Goal: Transaction & Acquisition: Purchase product/service

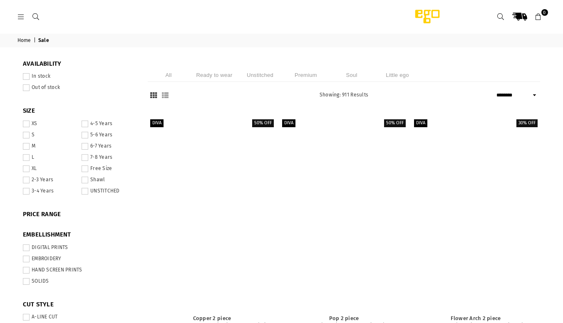
select select "******"
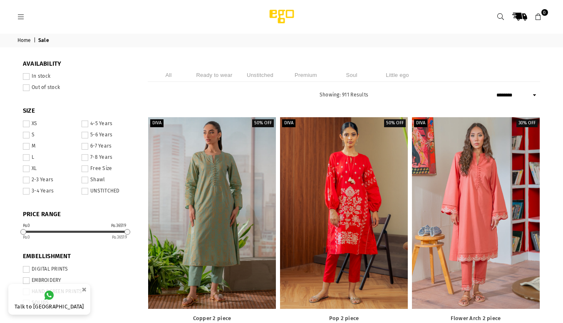
drag, startPoint x: 315, startPoint y: 92, endPoint x: 269, endPoint y: 109, distance: 48.8
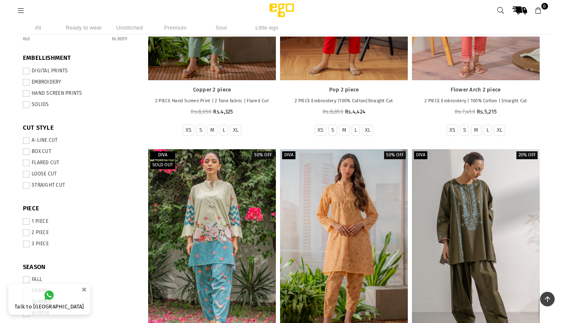
scroll to position [186, 0]
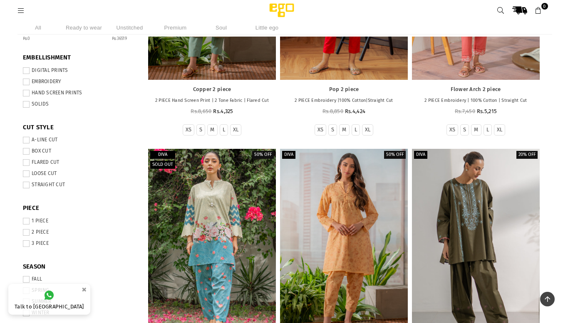
click at [27, 247] on span at bounding box center [26, 243] width 7 height 7
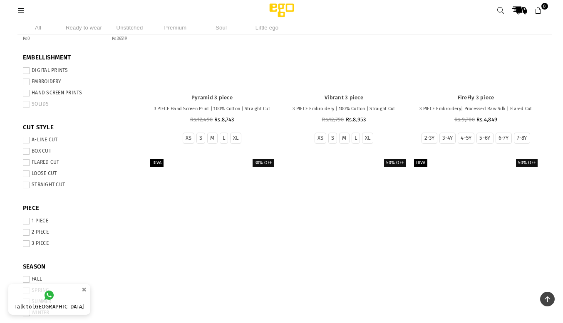
scroll to position [194, 0]
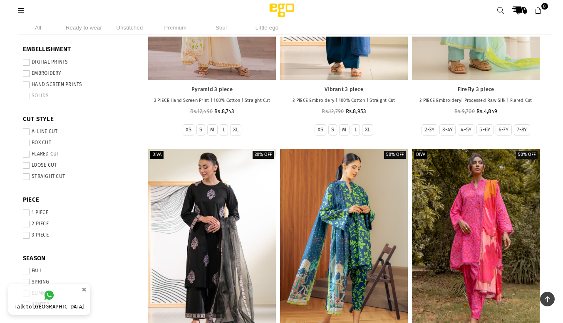
click at [25, 225] on span at bounding box center [26, 224] width 7 height 7
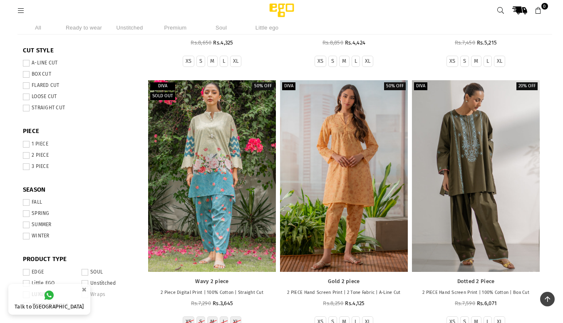
scroll to position [264, 0]
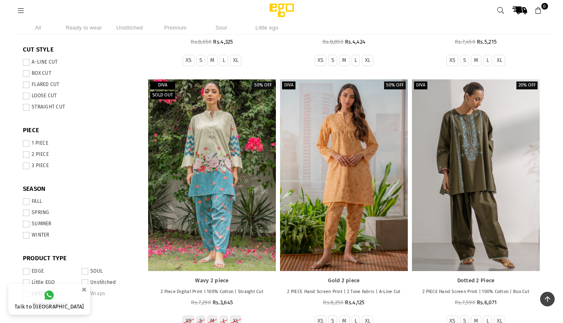
click at [25, 223] on li "SUMMER" at bounding box center [79, 225] width 112 height 11
click at [27, 227] on span at bounding box center [26, 224] width 7 height 7
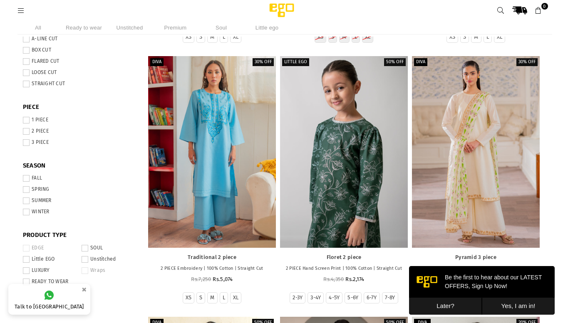
scroll to position [329, 0]
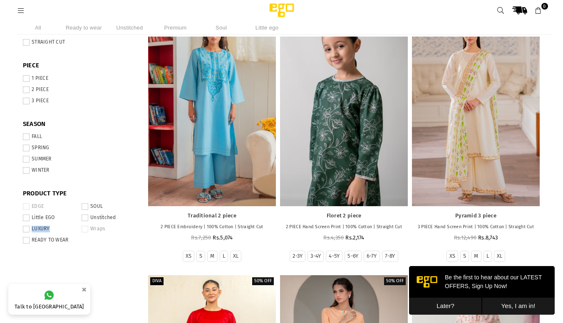
drag, startPoint x: 25, startPoint y: 235, endPoint x: 27, endPoint y: 245, distance: 10.9
click at [27, 245] on ul "EDGE Little EGO LUXURY READY TO WEAR SOUL Unstitched Wraps" at bounding box center [79, 224] width 112 height 45
click at [27, 244] on span at bounding box center [26, 240] width 7 height 7
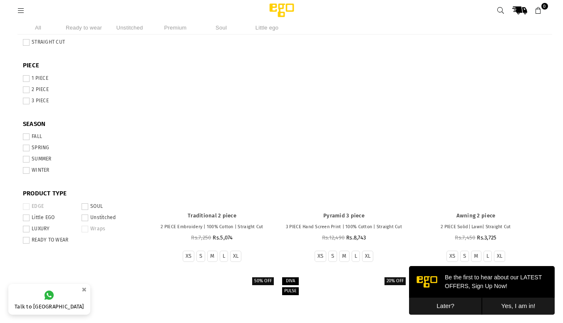
click at [27, 232] on span at bounding box center [26, 229] width 7 height 7
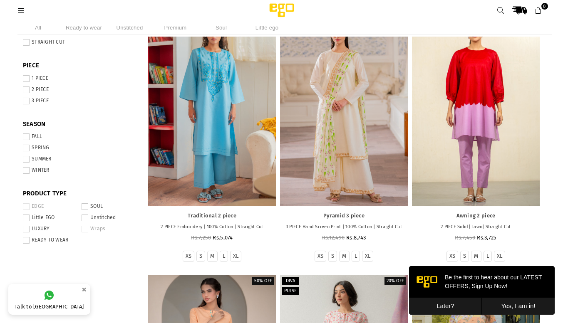
click at [84, 210] on span at bounding box center [85, 206] width 7 height 7
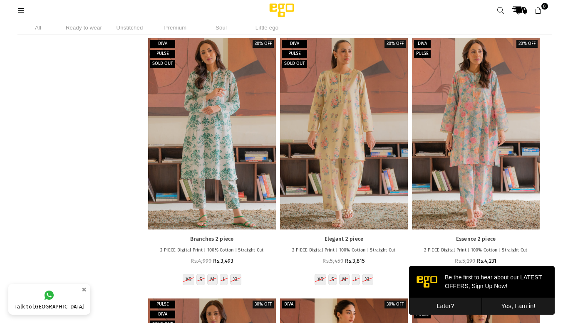
scroll to position [13819, 0]
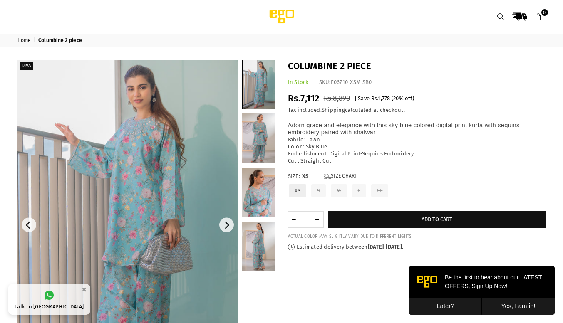
click at [159, 173] on img at bounding box center [127, 225] width 220 height 331
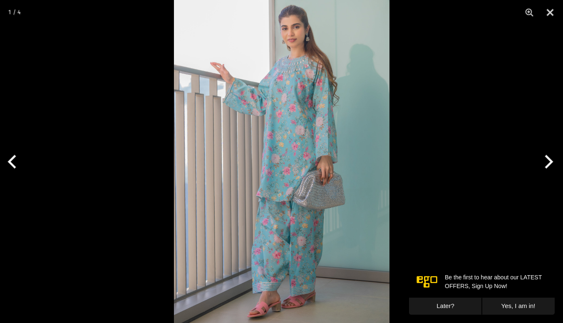
click at [290, 115] on img at bounding box center [281, 161] width 215 height 323
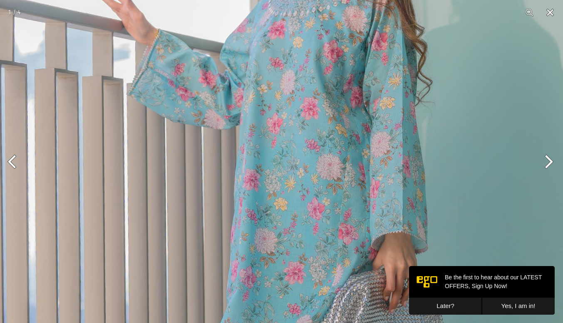
click at [548, 13] on button "Close" at bounding box center [549, 12] width 21 height 25
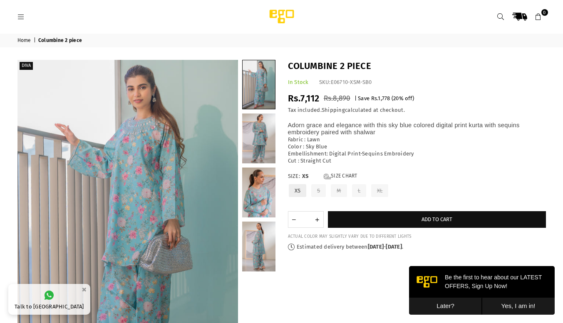
scroll to position [40, 0]
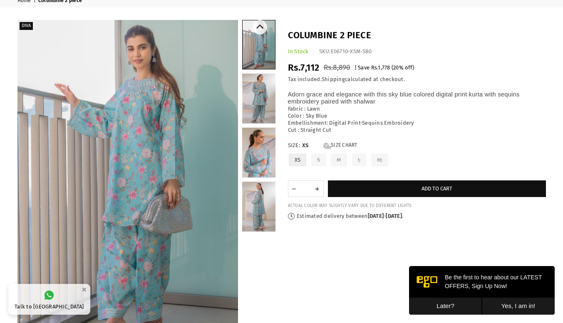
click at [257, 78] on link at bounding box center [258, 99] width 33 height 50
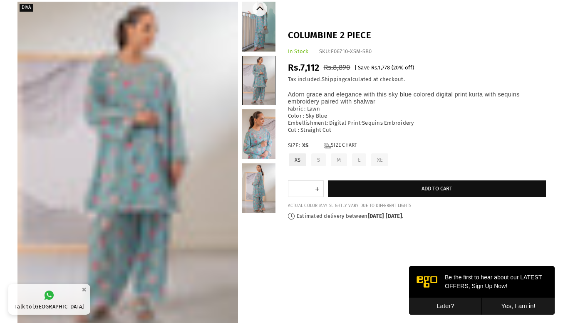
scroll to position [54, 0]
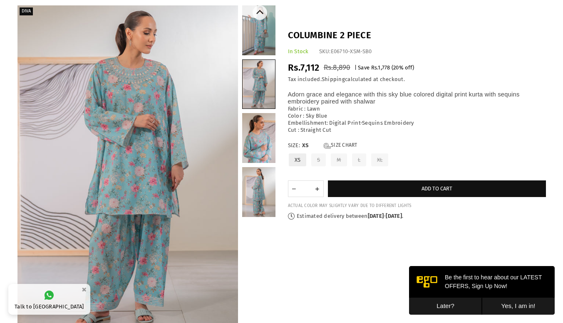
click at [257, 133] on link at bounding box center [258, 138] width 33 height 50
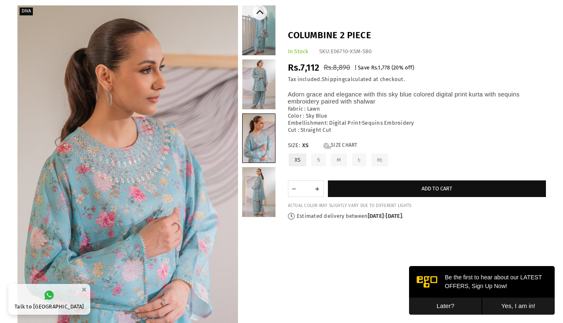
click at [261, 191] on link at bounding box center [258, 192] width 33 height 50
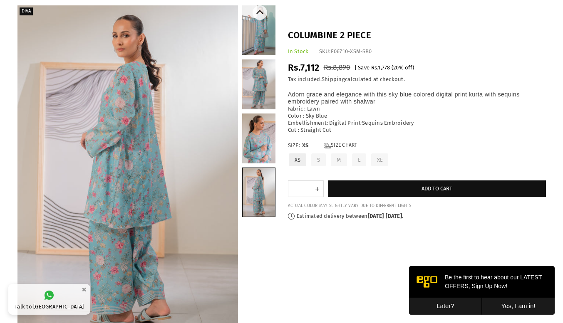
click at [260, 25] on link at bounding box center [258, 30] width 33 height 50
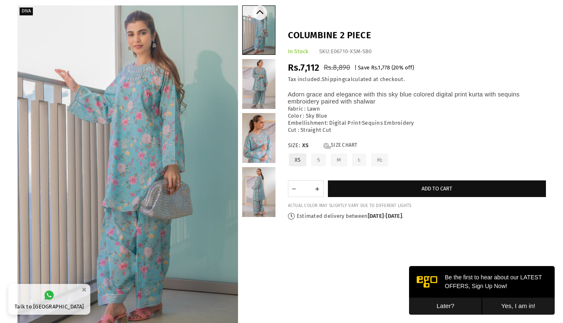
click at [260, 87] on link at bounding box center [258, 84] width 33 height 50
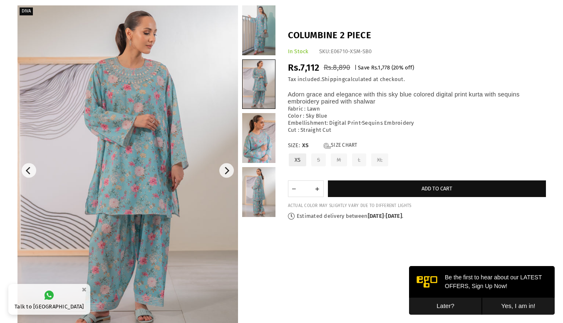
click at [141, 139] on img at bounding box center [127, 170] width 220 height 331
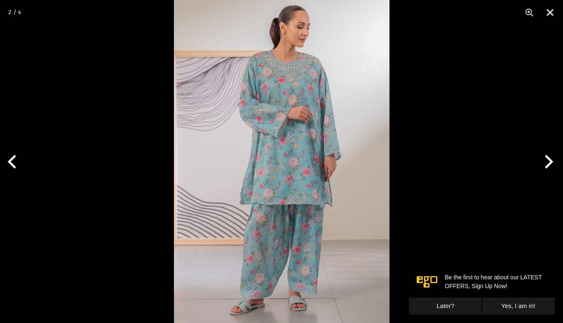
click at [240, 148] on img at bounding box center [281, 161] width 215 height 323
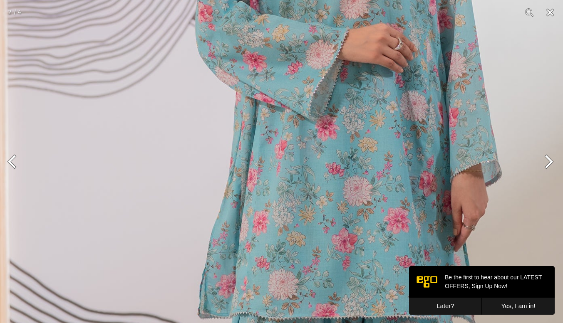
click at [548, 17] on button "Close" at bounding box center [549, 12] width 21 height 25
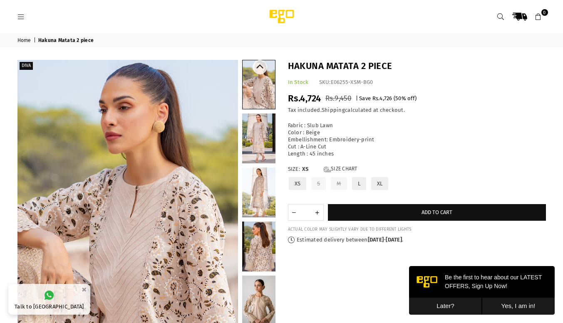
click at [265, 205] on link at bounding box center [258, 193] width 33 height 50
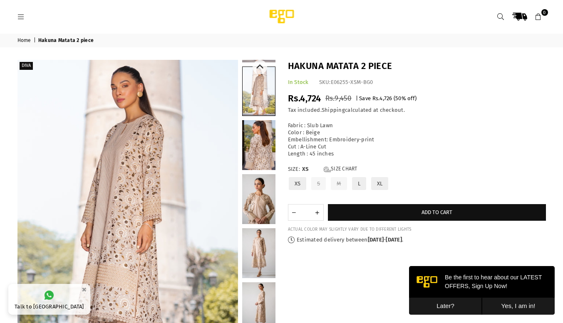
click at [262, 140] on link at bounding box center [258, 145] width 33 height 50
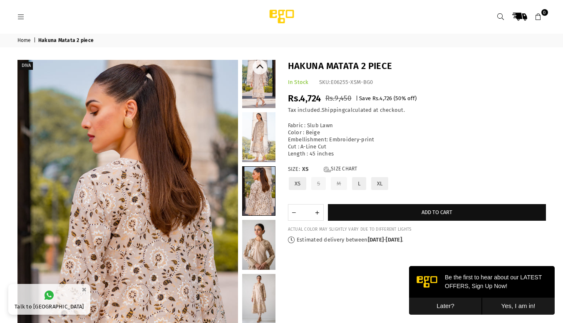
scroll to position [101, 0]
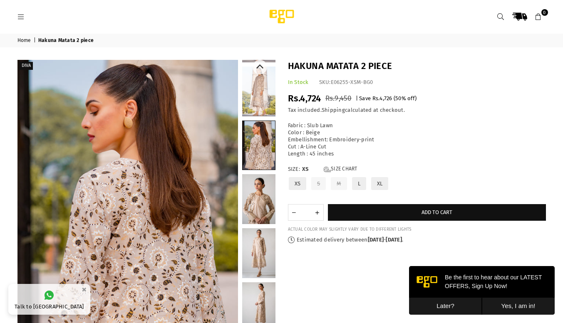
click at [259, 185] on link at bounding box center [258, 199] width 33 height 50
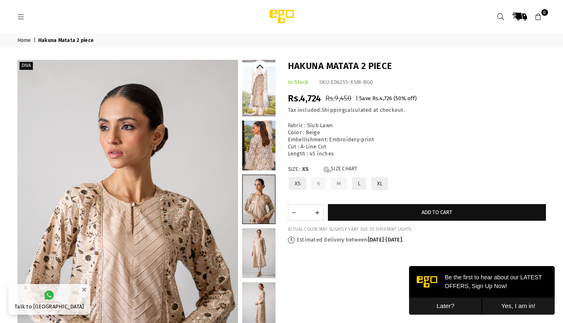
click at [259, 250] on link at bounding box center [258, 253] width 33 height 50
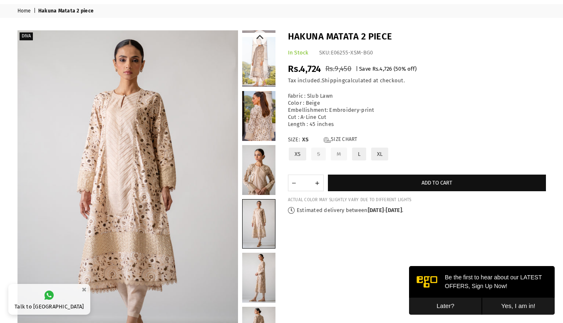
scroll to position [0, 0]
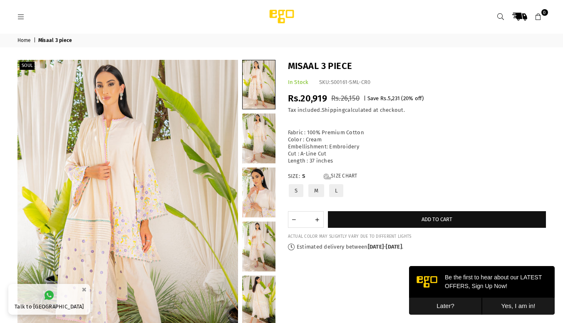
click at [350, 104] on div "Regular price Rs.20,919 Rs.26,150 | Save Rs.5,231 ( 20 % off) /" at bounding box center [417, 98] width 258 height 13
click at [130, 190] on img at bounding box center [127, 225] width 220 height 331
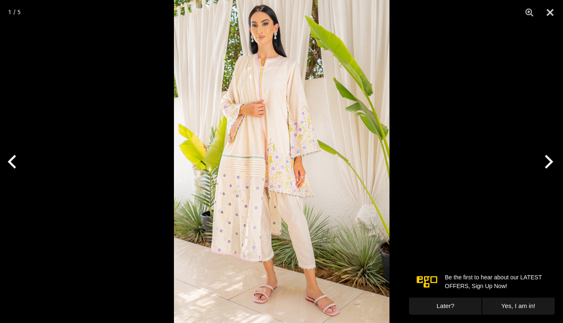
click at [273, 161] on img at bounding box center [281, 161] width 215 height 323
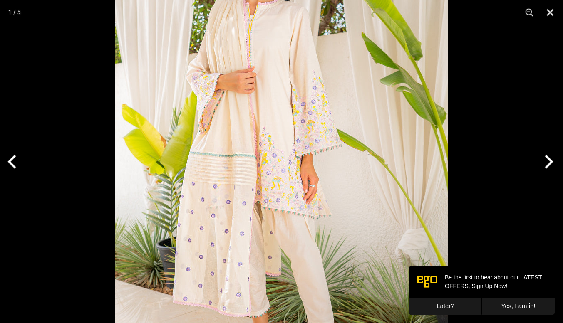
click at [273, 161] on img at bounding box center [281, 162] width 333 height 499
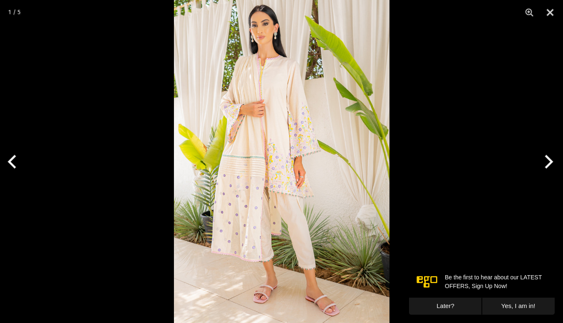
click at [273, 161] on img at bounding box center [281, 161] width 215 height 323
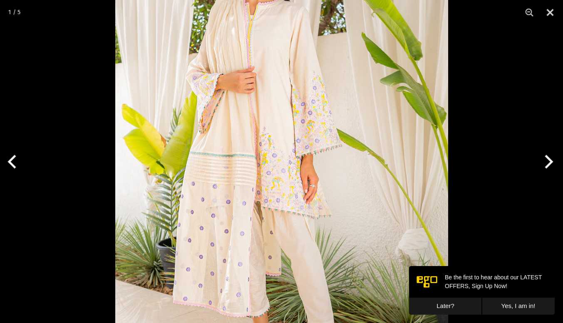
click at [546, 156] on button "Next" at bounding box center [546, 162] width 31 height 42
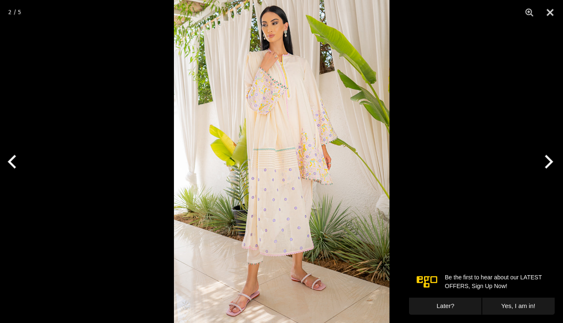
click at [546, 156] on button "Next" at bounding box center [546, 162] width 31 height 42
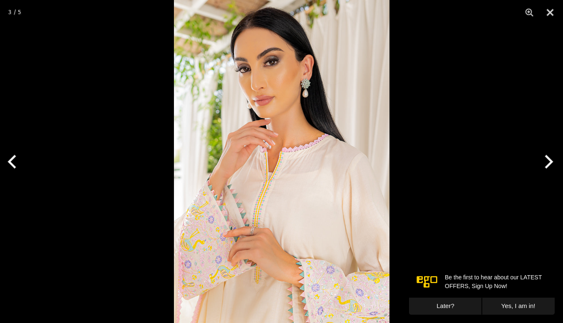
click at [546, 156] on button "Next" at bounding box center [546, 162] width 31 height 42
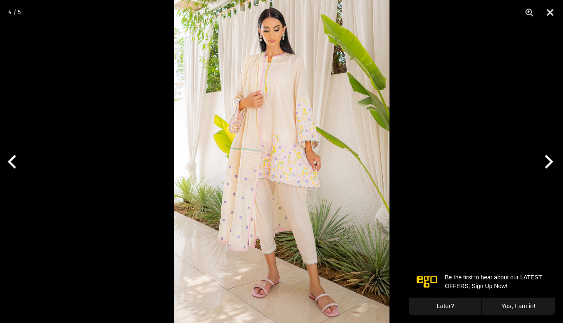
click at [546, 156] on button "Next" at bounding box center [546, 162] width 31 height 42
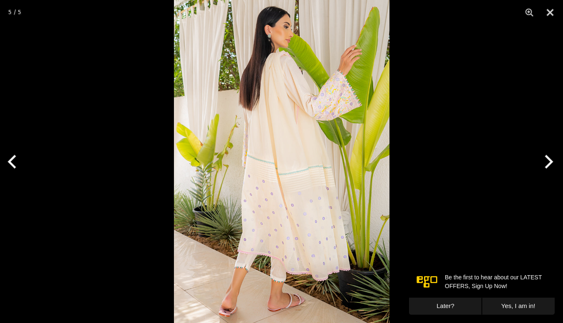
click at [546, 156] on button "Next" at bounding box center [546, 162] width 31 height 42
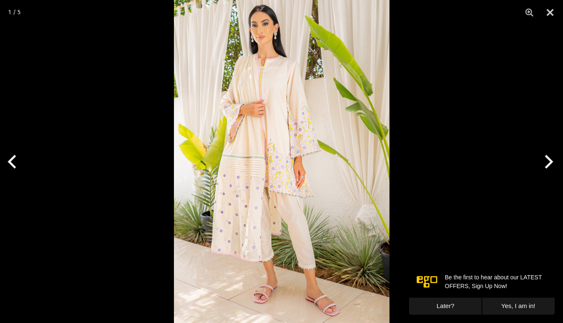
click at [546, 156] on button "Next" at bounding box center [546, 162] width 31 height 42
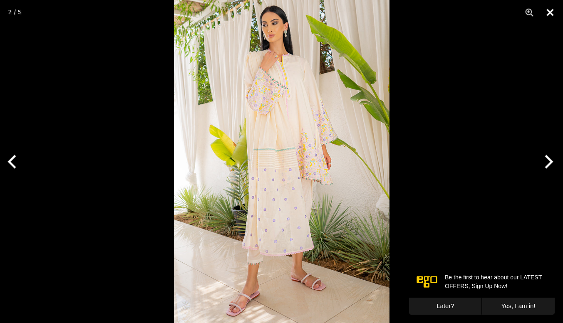
click at [551, 11] on button "Close" at bounding box center [549, 12] width 21 height 25
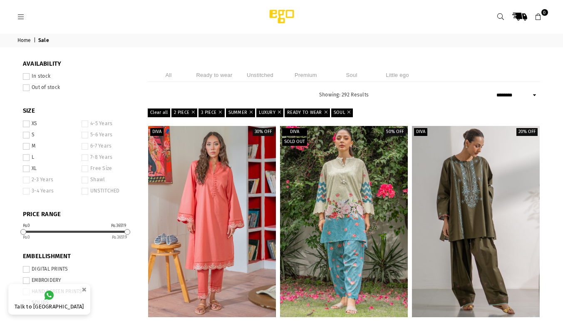
select select "******"
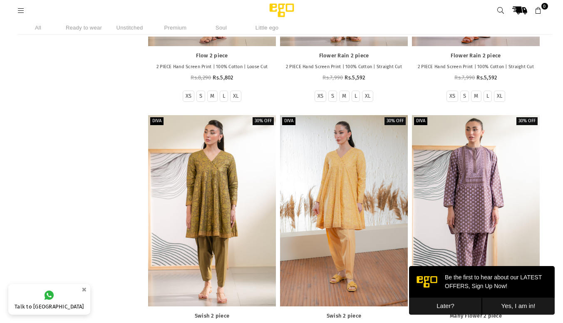
scroll to position [16672, 0]
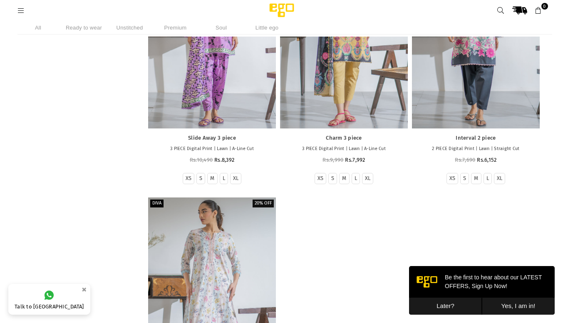
scroll to position [25339, 0]
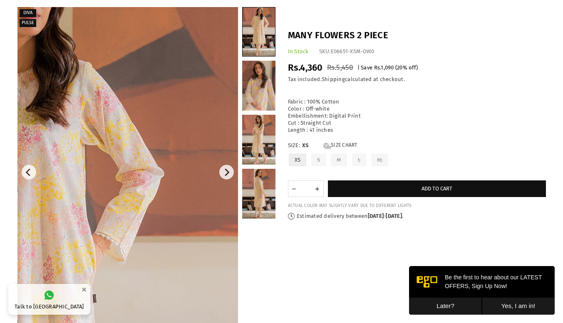
scroll to position [59, 0]
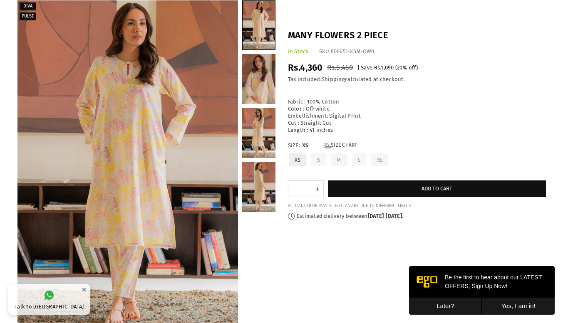
drag, startPoint x: 221, startPoint y: 115, endPoint x: 417, endPoint y: 128, distance: 195.9
click at [417, 128] on div "Fabric : 100% Cotton Color : Off-white Embellishment: Digital Print Cut : Strai…" at bounding box center [417, 112] width 258 height 42
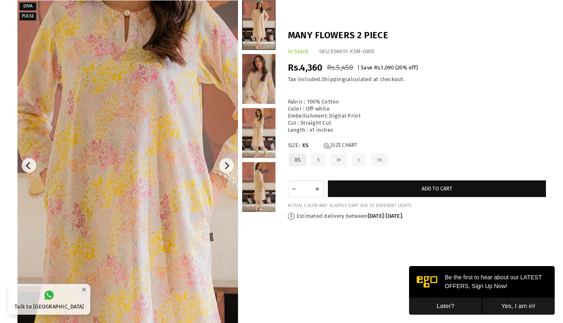
click at [129, 102] on img at bounding box center [125, 246] width 499 height 749
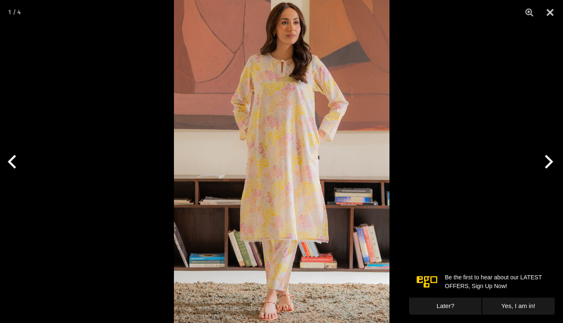
click at [221, 148] on img at bounding box center [281, 161] width 215 height 323
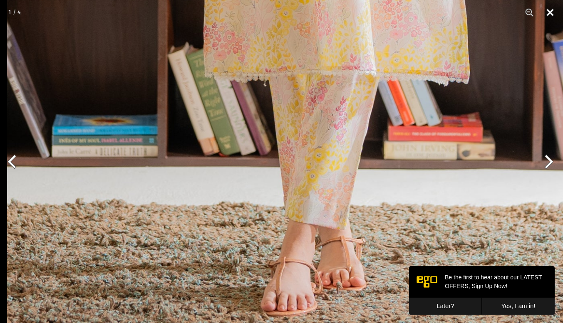
click at [550, 16] on button "Close" at bounding box center [549, 12] width 21 height 25
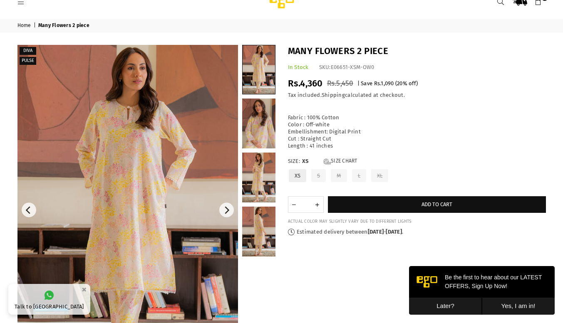
scroll to position [17, 0]
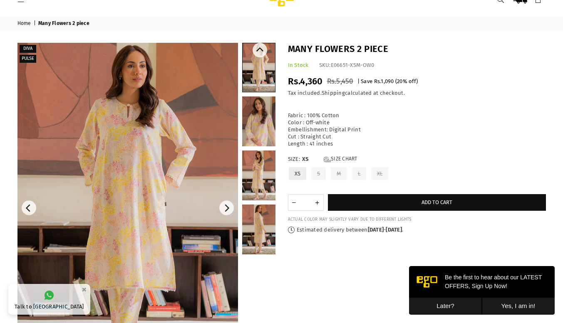
click at [257, 183] on link at bounding box center [258, 176] width 33 height 50
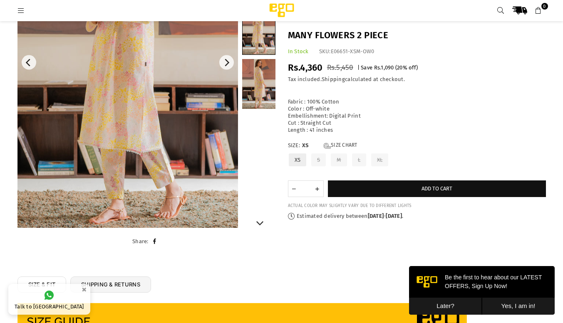
scroll to position [150, 0]
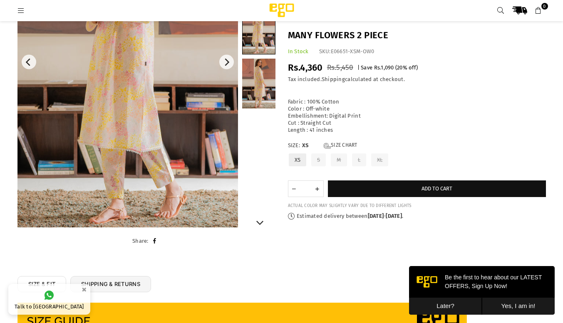
click at [263, 98] on link at bounding box center [258, 84] width 33 height 50
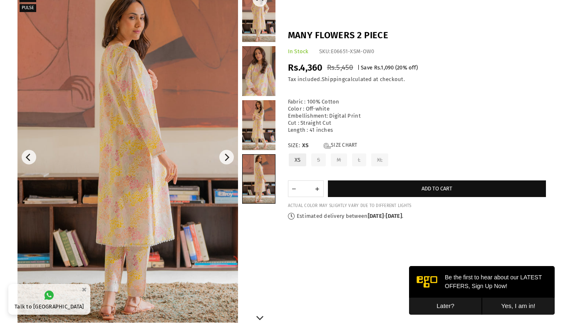
scroll to position [0, 0]
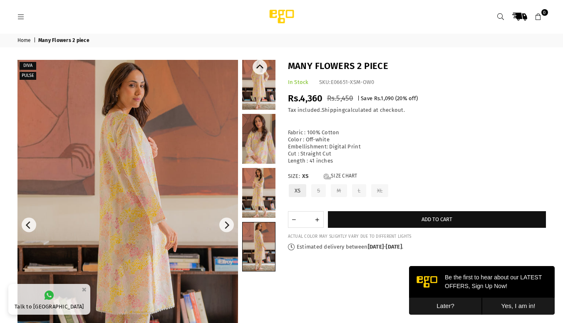
click at [262, 87] on link at bounding box center [258, 85] width 33 height 50
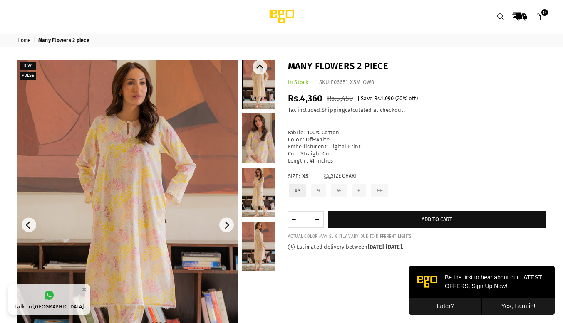
click at [255, 136] on link at bounding box center [258, 139] width 33 height 50
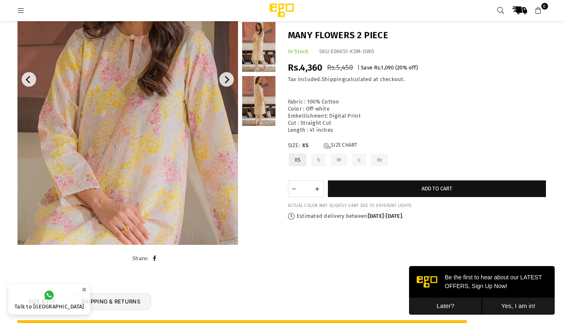
scroll to position [133, 0]
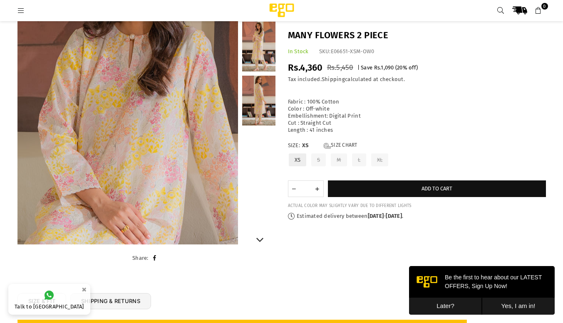
click at [262, 50] on link at bounding box center [258, 47] width 33 height 50
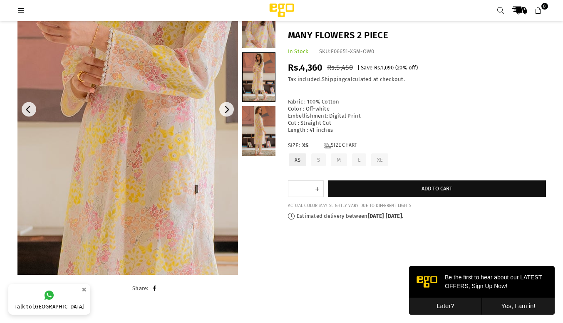
scroll to position [103, 0]
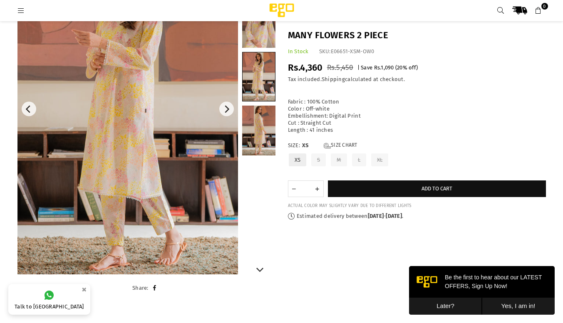
click at [262, 74] on link at bounding box center [258, 76] width 32 height 49
click at [253, 116] on link at bounding box center [258, 131] width 33 height 50
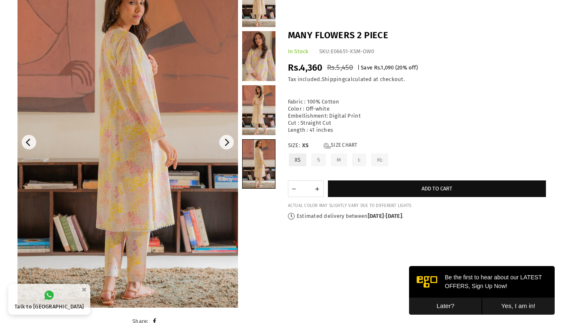
scroll to position [41, 0]
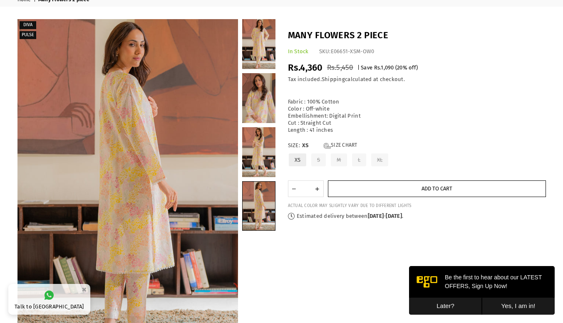
click at [342, 191] on button "Add to cart" at bounding box center [437, 188] width 218 height 17
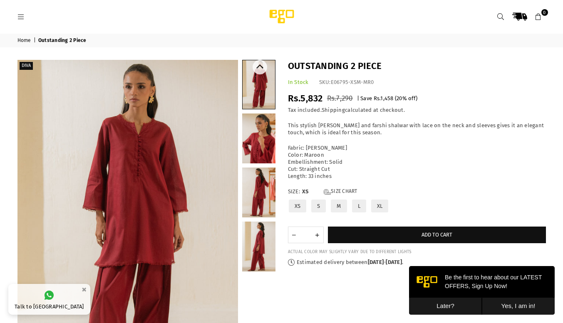
click at [263, 146] on link at bounding box center [258, 139] width 33 height 50
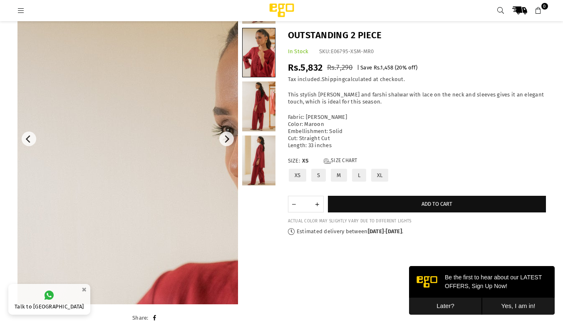
scroll to position [60, 0]
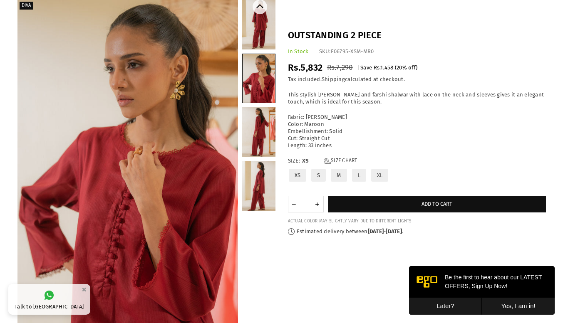
click at [256, 142] on link at bounding box center [258, 132] width 33 height 50
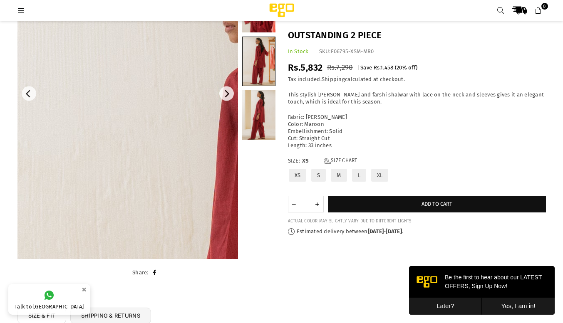
scroll to position [117, 0]
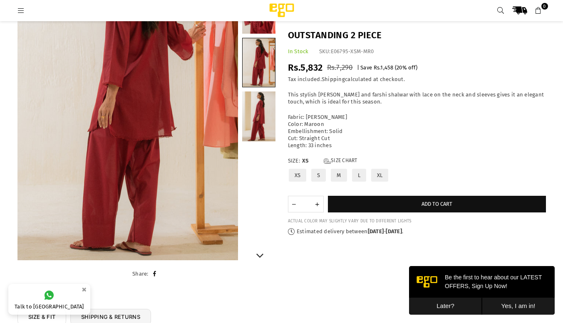
click at [265, 125] on link at bounding box center [258, 116] width 33 height 50
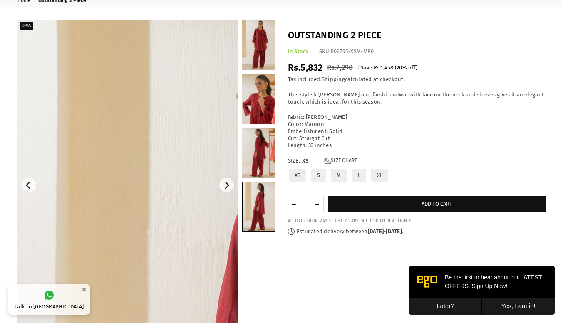
scroll to position [45, 0]
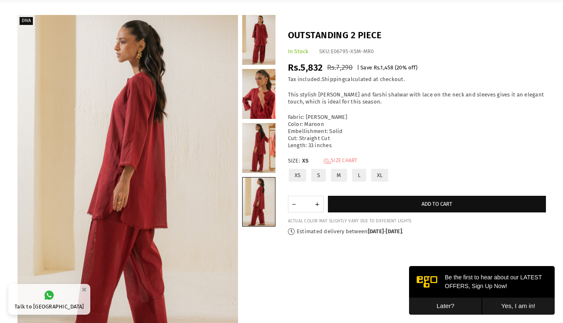
click at [342, 158] on link "Size Chart" at bounding box center [341, 161] width 34 height 7
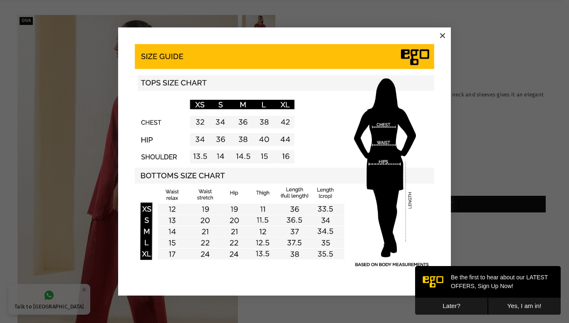
click at [445, 32] on button "×" at bounding box center [442, 36] width 12 height 12
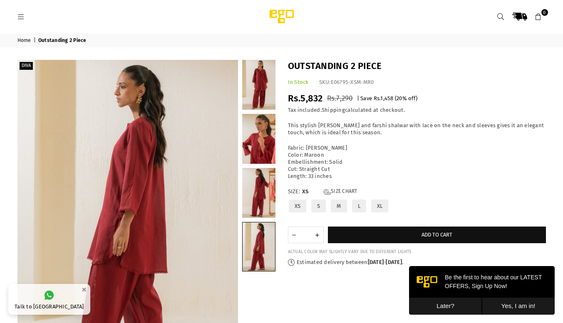
scroll to position [0, 0]
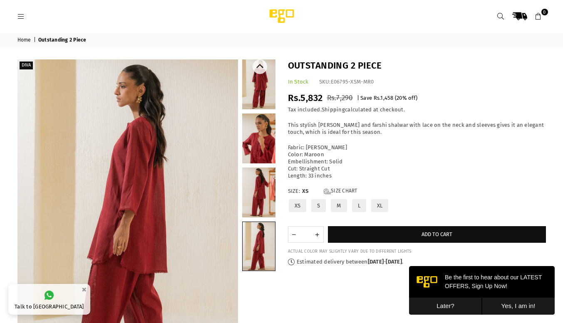
click at [264, 99] on link at bounding box center [258, 84] width 33 height 50
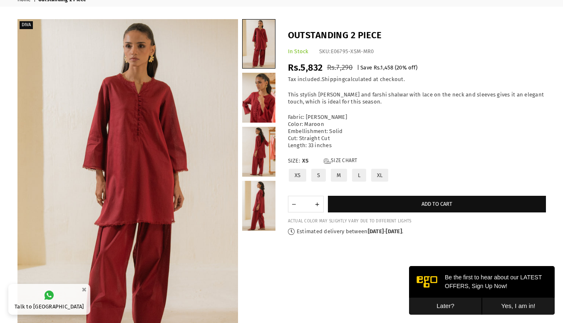
scroll to position [40, 0]
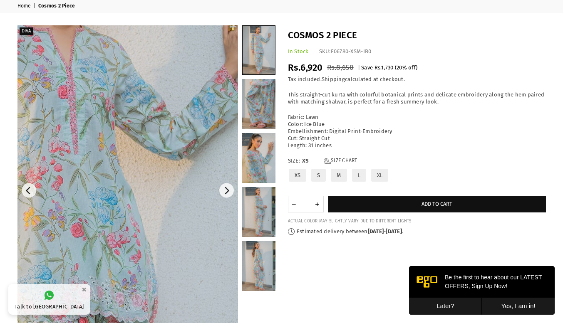
scroll to position [35, 0]
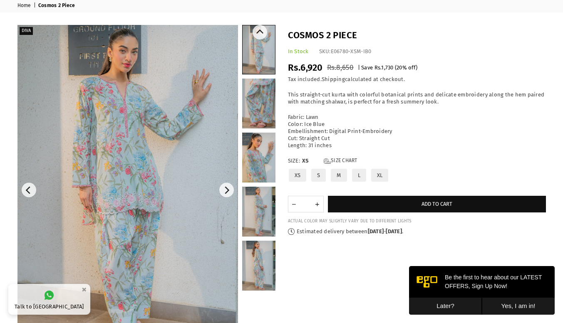
click at [256, 109] on link at bounding box center [258, 104] width 33 height 50
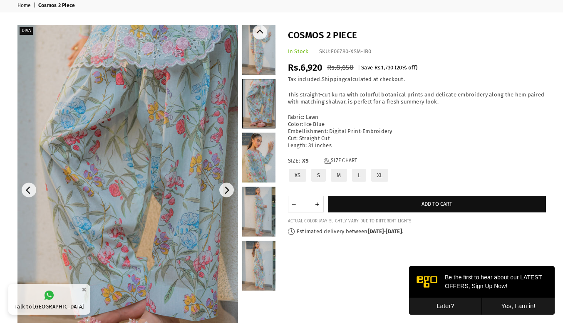
click at [259, 160] on link at bounding box center [258, 158] width 33 height 50
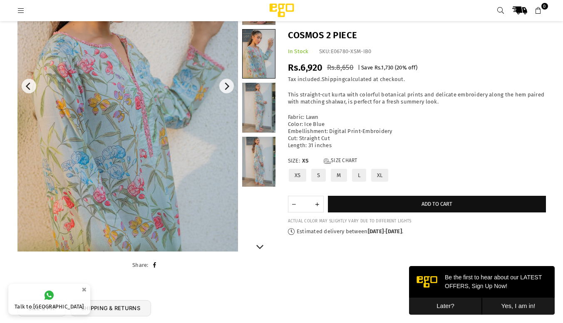
scroll to position [126, 0]
click at [248, 114] on link at bounding box center [258, 107] width 33 height 50
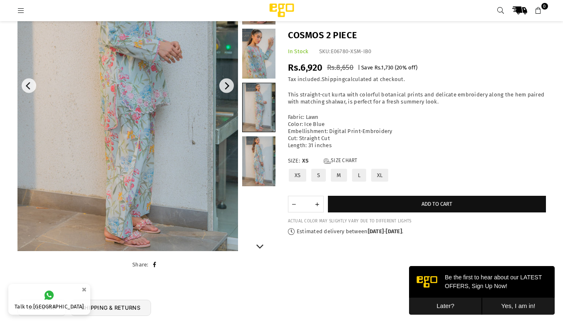
click at [260, 152] on link at bounding box center [258, 161] width 33 height 50
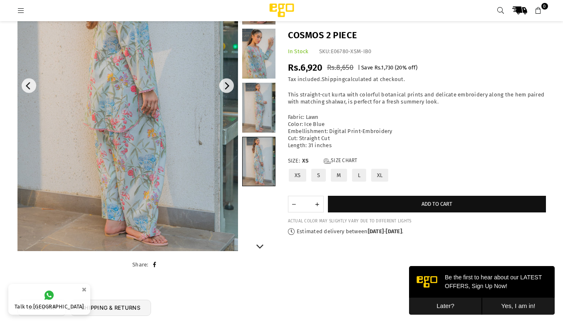
click at [257, 118] on link at bounding box center [258, 108] width 33 height 50
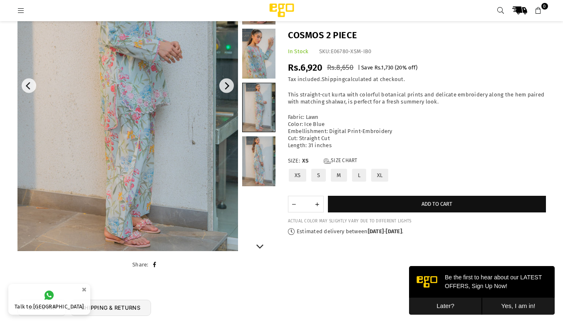
click at [256, 148] on link at bounding box center [258, 161] width 33 height 50
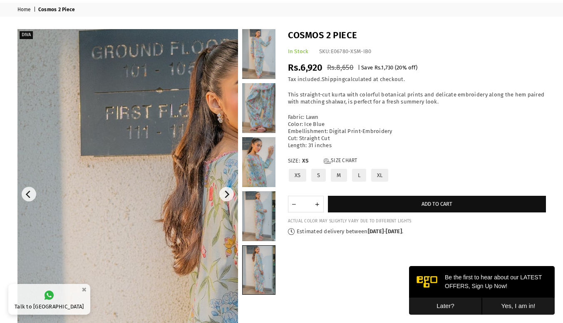
scroll to position [88, 0]
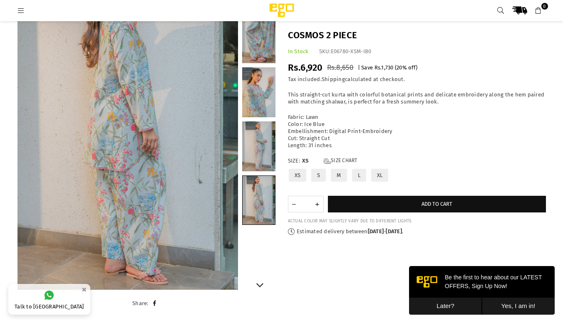
click at [261, 84] on link at bounding box center [258, 92] width 33 height 50
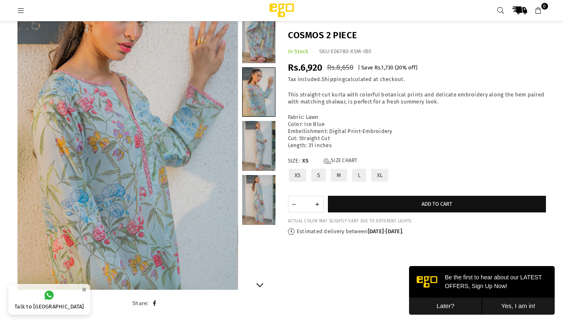
click at [262, 126] on link at bounding box center [258, 146] width 33 height 50
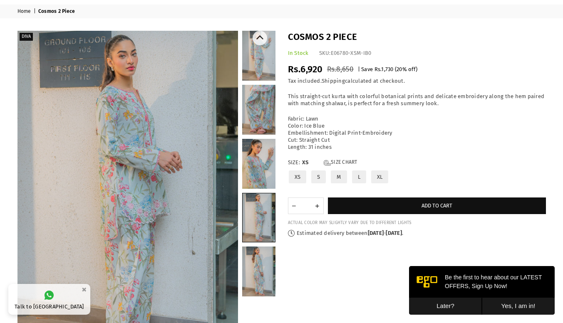
scroll to position [0, 0]
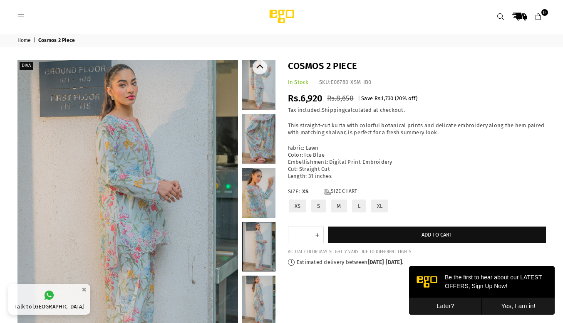
click at [257, 85] on link at bounding box center [258, 85] width 33 height 50
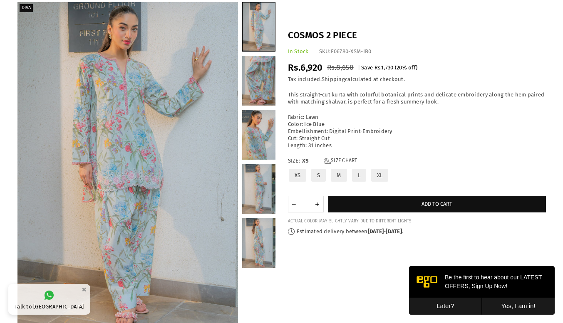
scroll to position [57, 0]
click at [265, 74] on link at bounding box center [258, 81] width 33 height 50
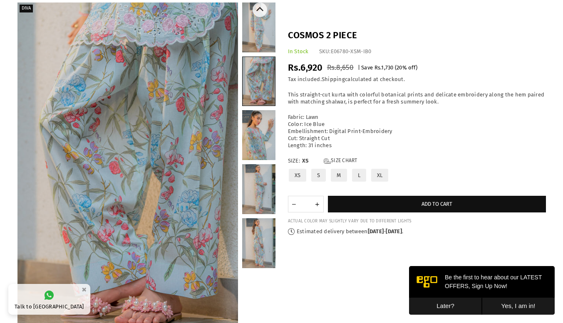
click at [265, 94] on link at bounding box center [258, 81] width 32 height 49
click at [265, 124] on link at bounding box center [258, 135] width 33 height 50
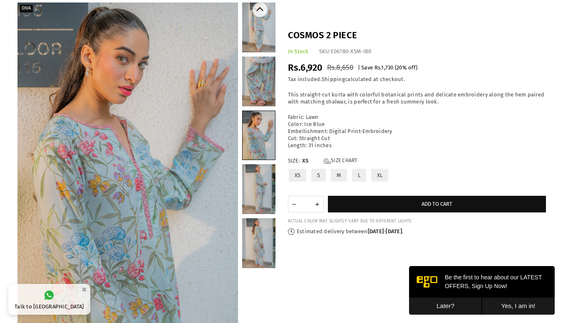
click at [257, 213] on link at bounding box center [258, 189] width 33 height 50
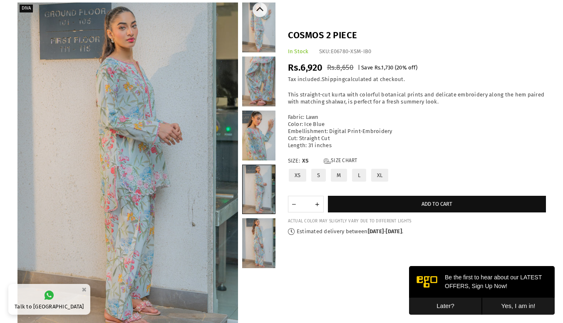
click at [270, 77] on link at bounding box center [258, 82] width 33 height 50
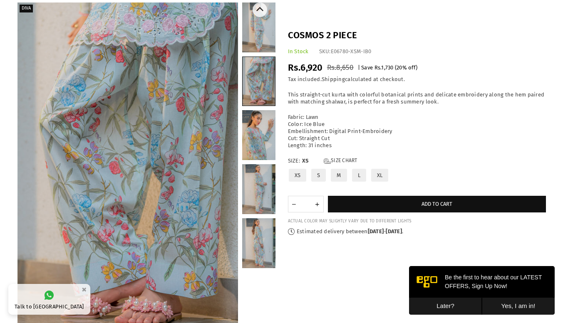
click at [255, 130] on link at bounding box center [258, 135] width 33 height 50
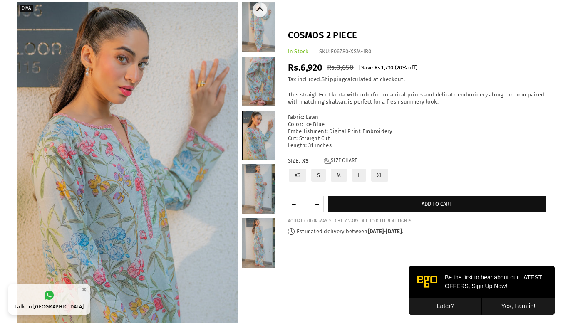
click at [254, 170] on link at bounding box center [258, 189] width 33 height 50
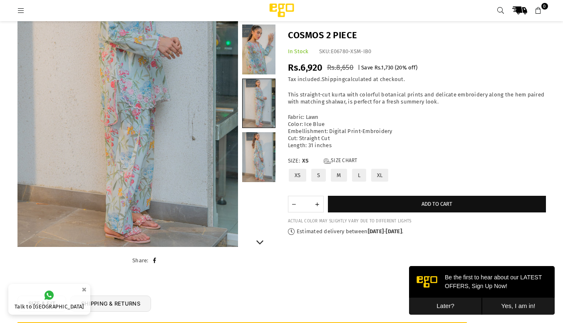
scroll to position [131, 0]
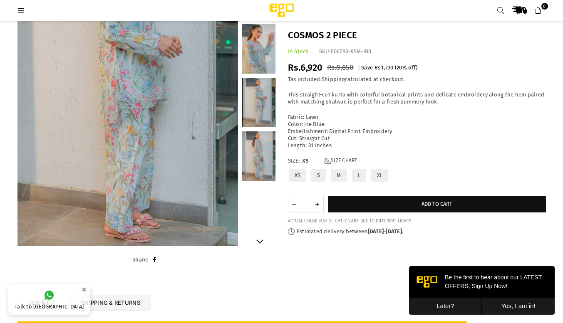
click at [262, 170] on link at bounding box center [258, 156] width 33 height 50
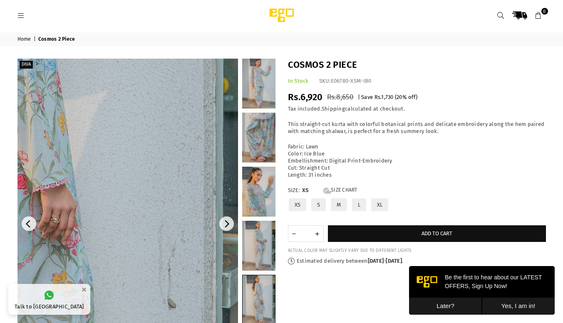
scroll to position [0, 0]
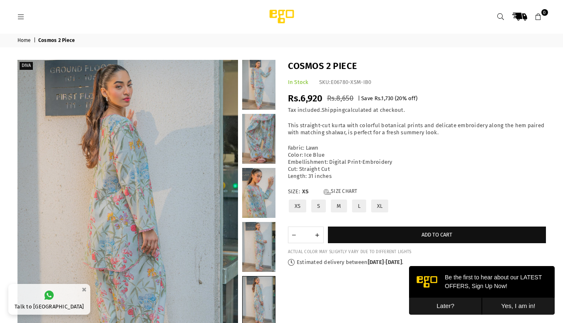
click at [317, 203] on label "S" at bounding box center [318, 206] width 16 height 15
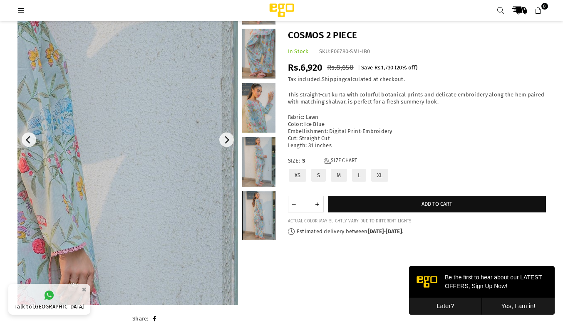
scroll to position [56, 0]
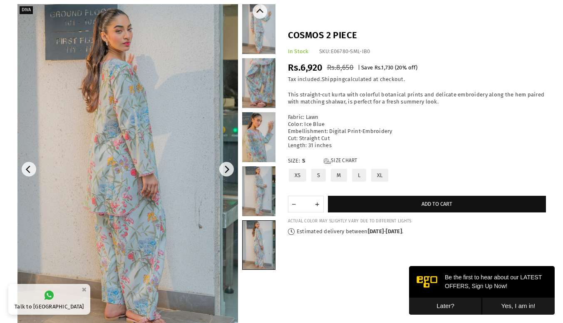
click at [262, 79] on link at bounding box center [258, 83] width 33 height 50
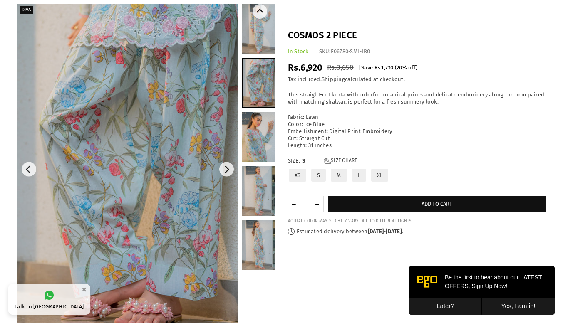
click at [261, 145] on link at bounding box center [258, 137] width 33 height 50
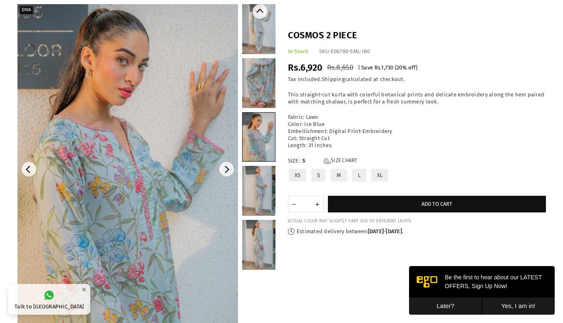
click at [259, 174] on link at bounding box center [258, 191] width 33 height 50
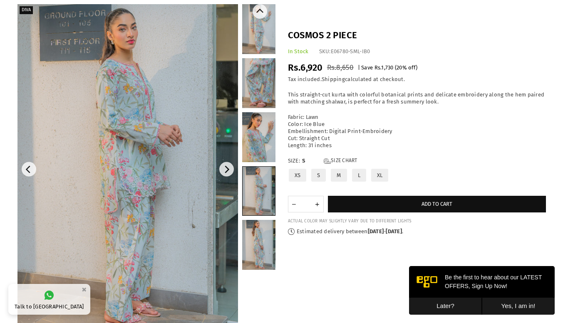
click at [252, 29] on link at bounding box center [258, 29] width 33 height 50
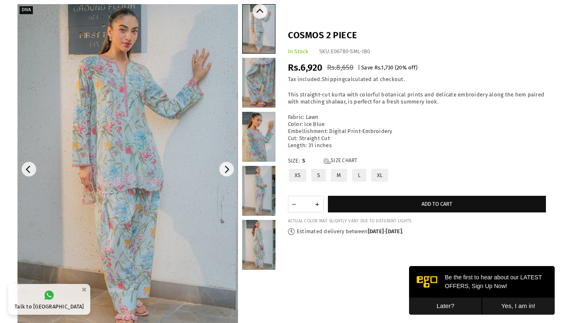
click at [256, 60] on link at bounding box center [258, 83] width 33 height 50
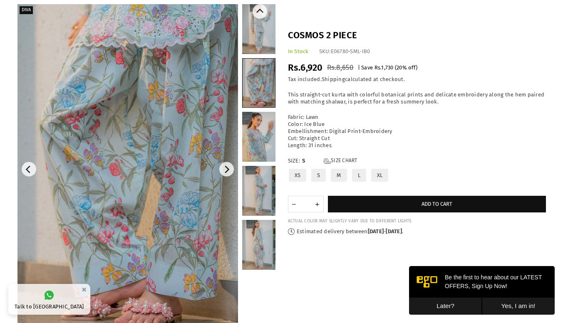
click at [250, 35] on link at bounding box center [258, 29] width 33 height 50
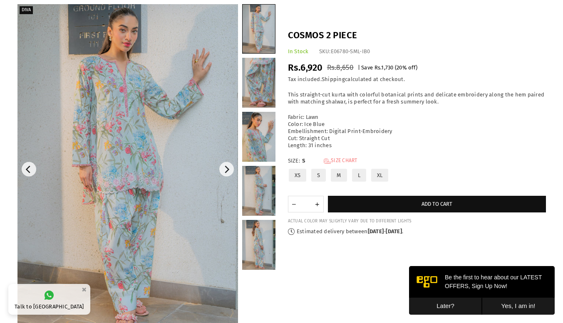
click at [343, 160] on link "Size Chart" at bounding box center [341, 161] width 34 height 7
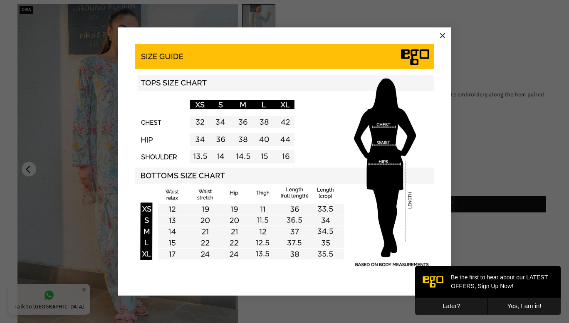
click at [440, 35] on button "×" at bounding box center [442, 36] width 12 height 12
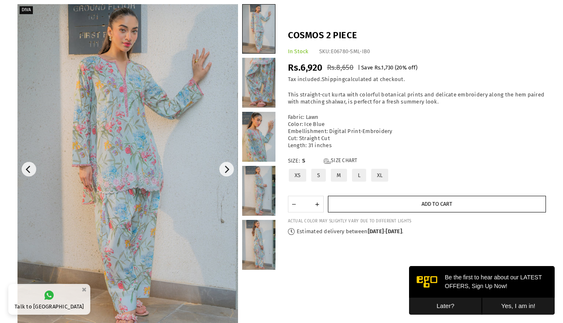
click at [393, 202] on button "Add to cart" at bounding box center [437, 204] width 218 height 17
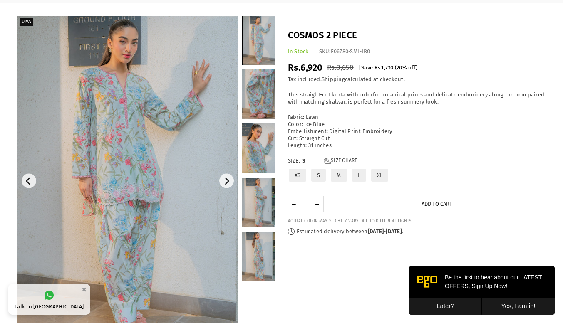
scroll to position [0, 0]
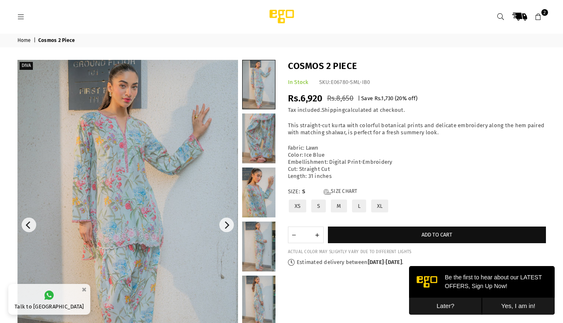
click at [539, 17] on icon at bounding box center [537, 16] width 7 height 7
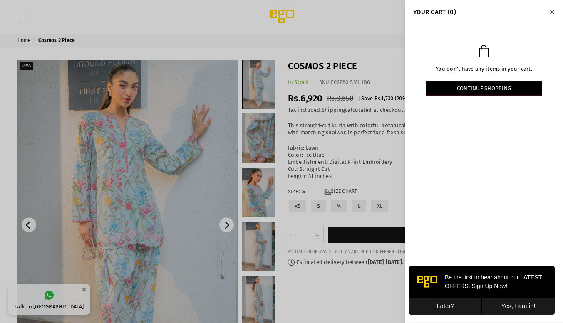
click at [351, 52] on div at bounding box center [281, 161] width 563 height 323
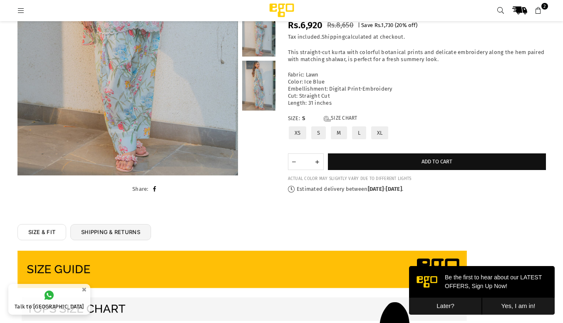
scroll to position [203, 0]
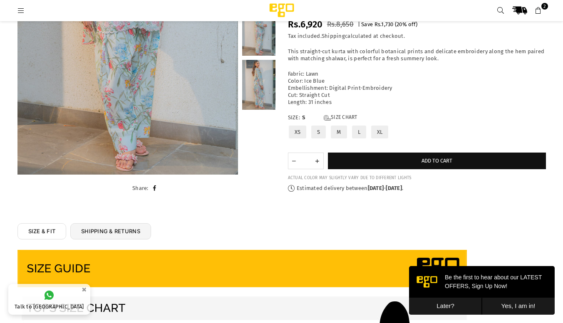
drag, startPoint x: 451, startPoint y: 129, endPoint x: 489, endPoint y: 114, distance: 41.2
click at [489, 114] on div "Cosmos 2 Piece In Stock SKU: E06780-SML-IB0 Regular price Rs.6,920 Rs.8,650 | S…" at bounding box center [417, 89] width 270 height 206
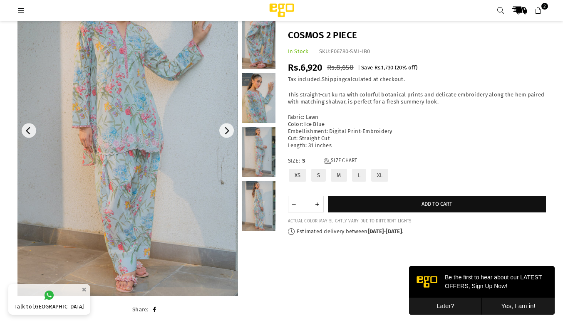
scroll to position [77, 0]
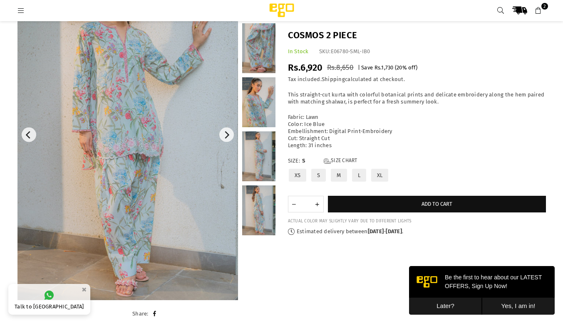
click at [471, 301] on button "Later?" at bounding box center [445, 306] width 73 height 17
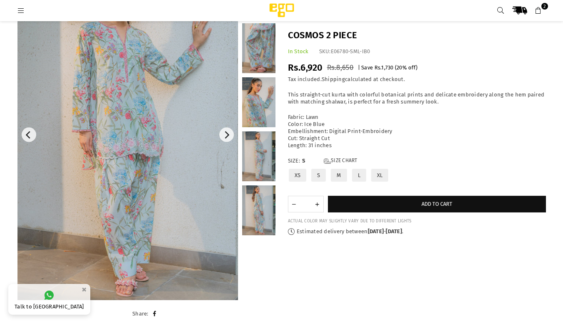
click at [541, 10] on icon at bounding box center [537, 10] width 7 height 7
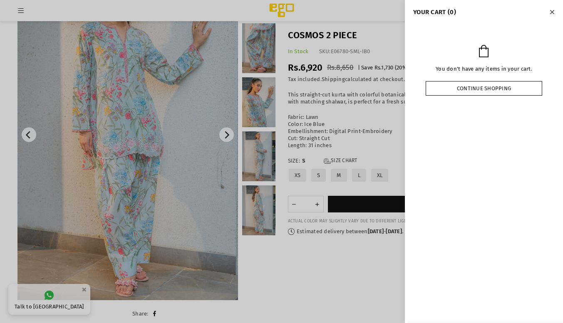
click at [508, 83] on link "Continue shopping" at bounding box center [483, 88] width 116 height 15
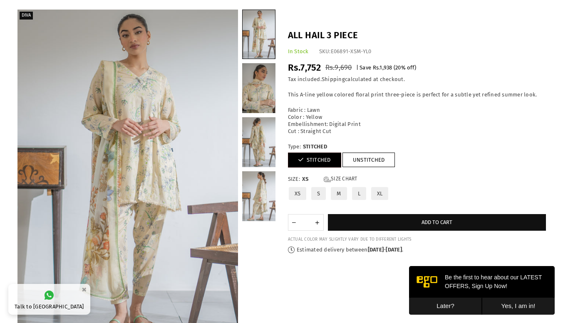
scroll to position [58, 0]
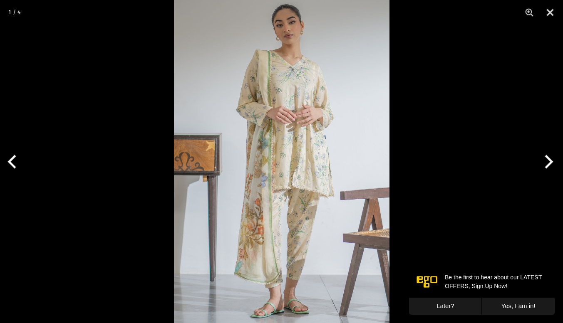
click at [260, 184] on img at bounding box center [281, 161] width 215 height 323
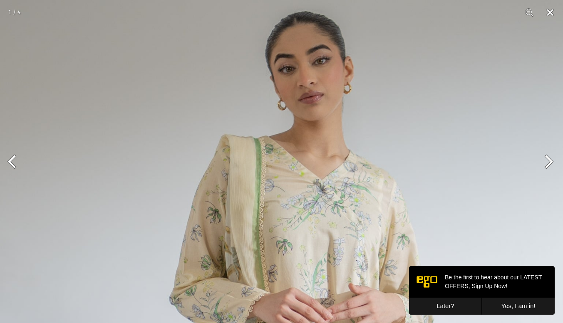
click at [549, 11] on button "Close" at bounding box center [549, 12] width 21 height 25
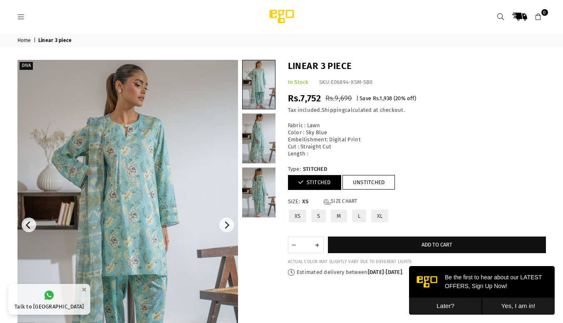
click at [141, 153] on img at bounding box center [127, 225] width 220 height 331
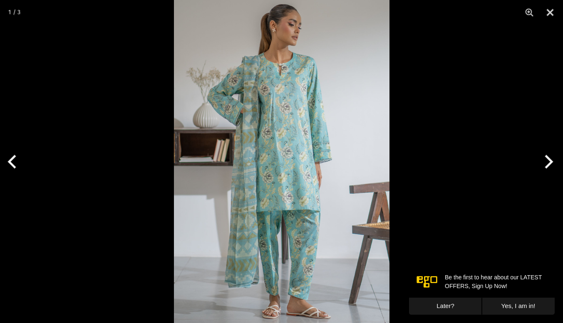
click at [222, 164] on img at bounding box center [281, 161] width 215 height 323
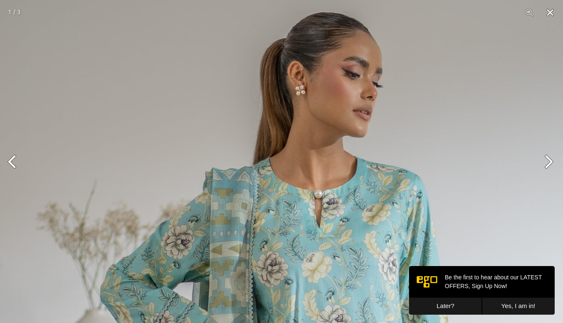
click at [550, 17] on button "Close" at bounding box center [549, 12] width 21 height 25
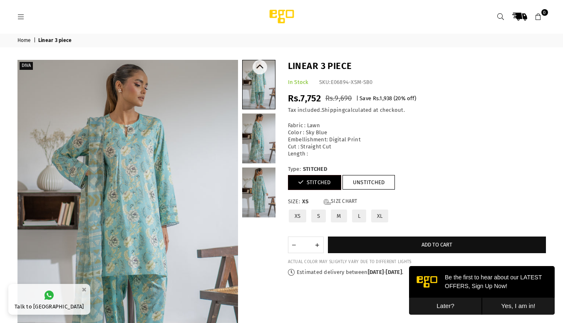
click at [264, 138] on link at bounding box center [258, 139] width 33 height 50
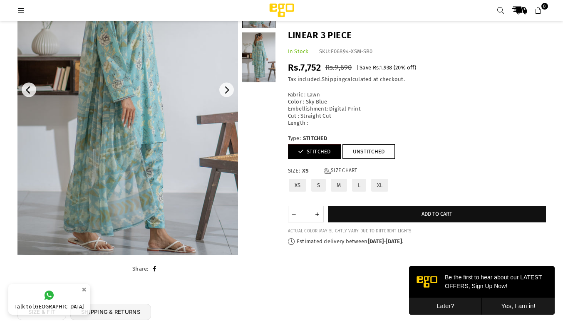
scroll to position [123, 0]
click at [266, 74] on link at bounding box center [258, 57] width 33 height 50
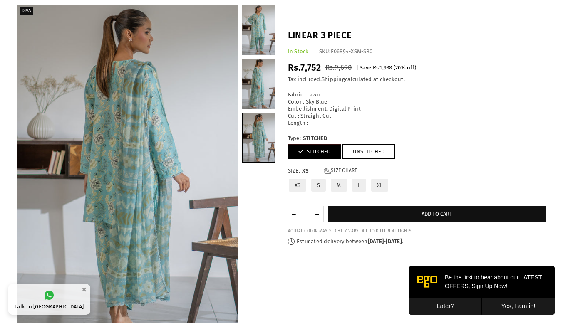
scroll to position [0, 0]
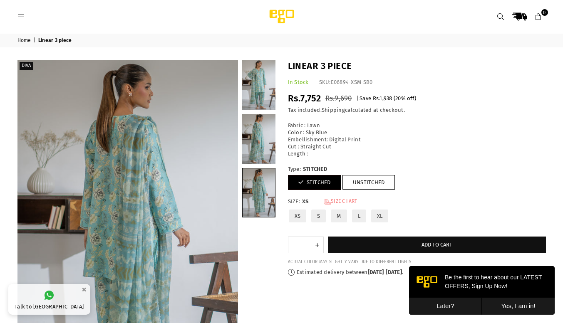
click at [336, 202] on link "Size Chart" at bounding box center [341, 201] width 34 height 7
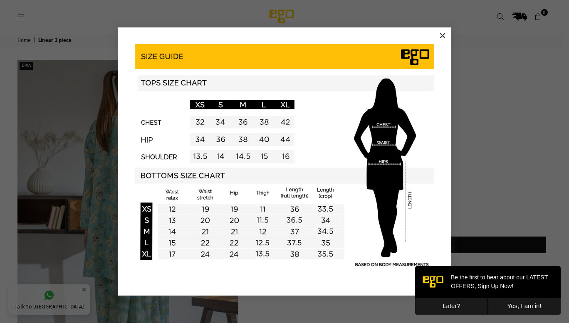
click at [440, 36] on button "×" at bounding box center [442, 36] width 12 height 12
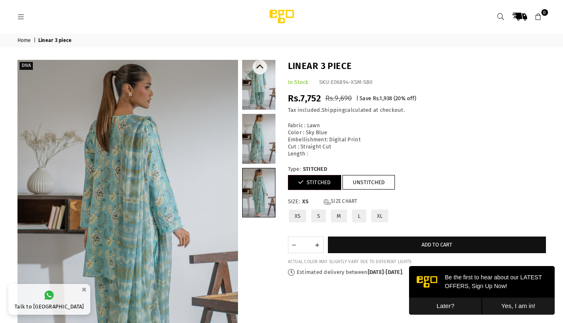
click at [255, 84] on link at bounding box center [258, 85] width 33 height 50
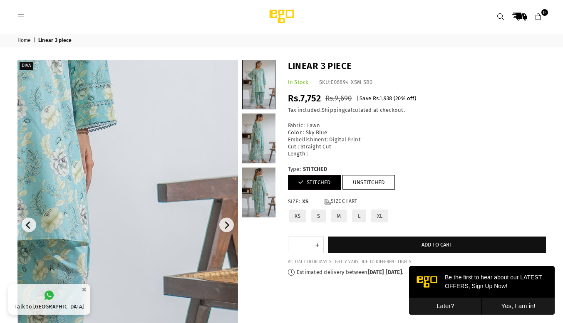
scroll to position [96, 0]
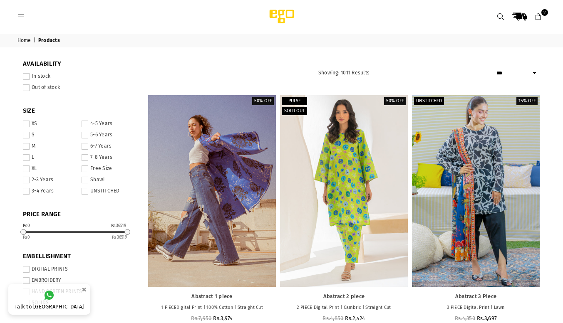
click at [541, 13] on span "2" at bounding box center [544, 12] width 7 height 7
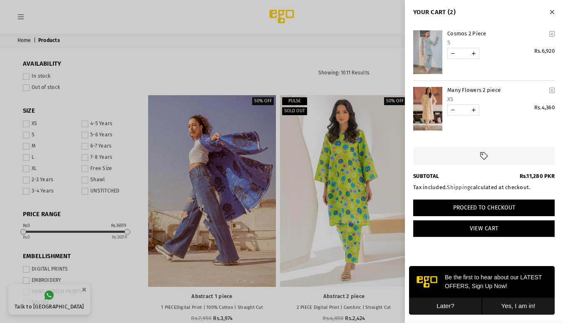
click at [497, 204] on button "Proceed to Checkout" at bounding box center [483, 208] width 141 height 17
